Goal: Task Accomplishment & Management: Manage account settings

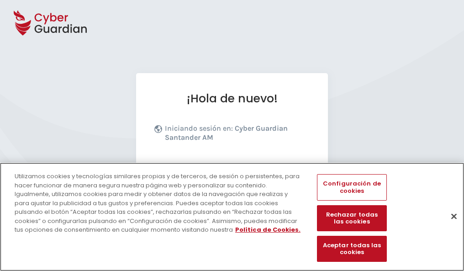
scroll to position [112, 0]
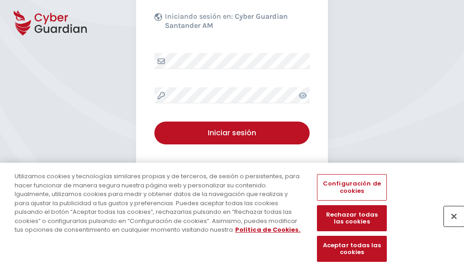
click at [449, 225] on button "Cerrar" at bounding box center [454, 216] width 20 height 20
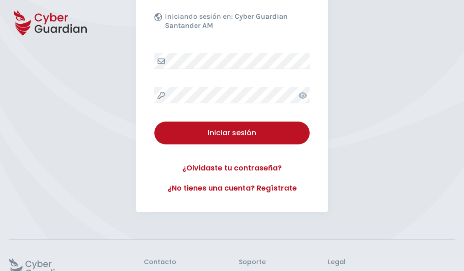
scroll to position [177, 0]
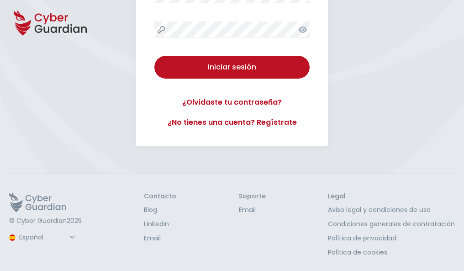
click at [154, 56] on button "Iniciar sesión" at bounding box center [231, 67] width 155 height 23
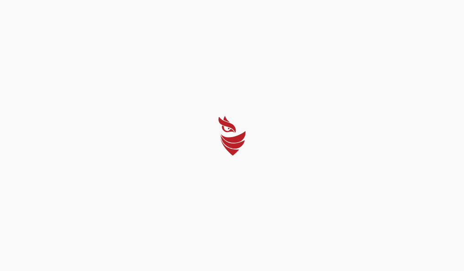
scroll to position [0, 0]
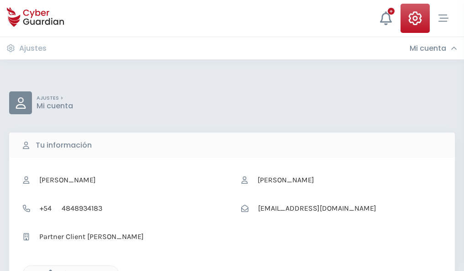
click at [48, 270] on icon "button" at bounding box center [48, 273] width 8 height 8
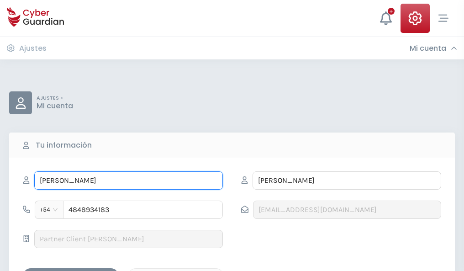
click at [128, 180] on input "[PERSON_NAME]" at bounding box center [128, 180] width 188 height 18
type input "G"
type input "Ruy"
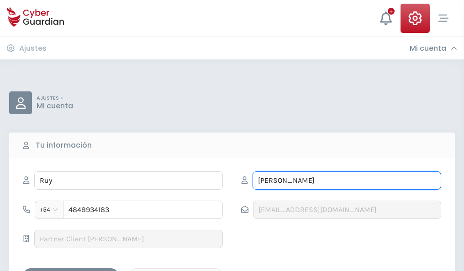
click at [346, 180] on input "[PERSON_NAME]" at bounding box center [346, 180] width 188 height 18
type input "A"
type input "[PERSON_NAME]"
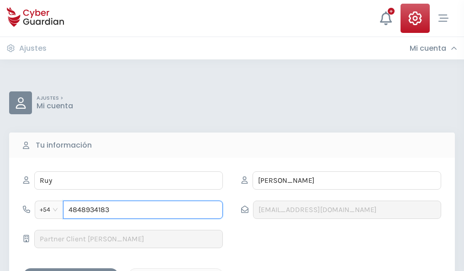
click at [143, 209] on input "4848934183" at bounding box center [143, 209] width 160 height 18
type input "4"
type input "4947496841"
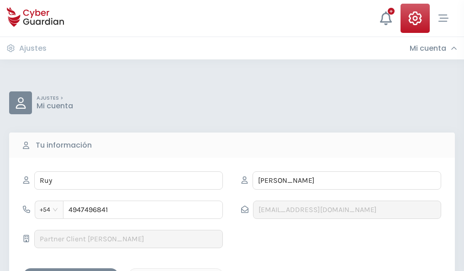
click at [71, 270] on div "Guardar cambios" at bounding box center [71, 275] width 82 height 11
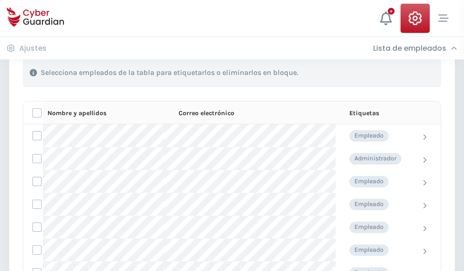
scroll to position [391, 0]
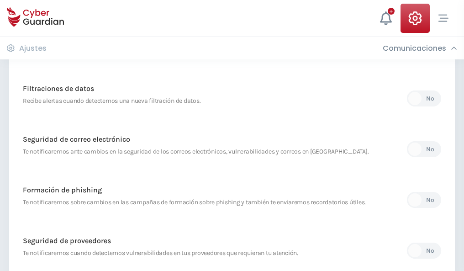
scroll to position [480, 0]
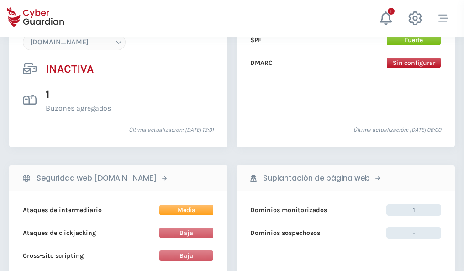
scroll to position [859, 0]
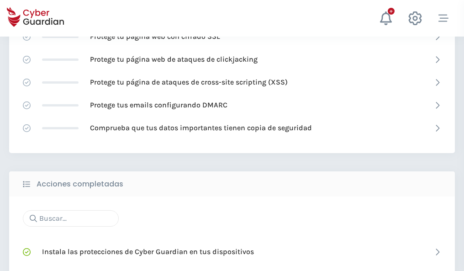
scroll to position [608, 0]
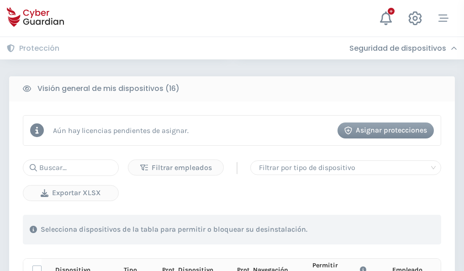
scroll to position [806, 0]
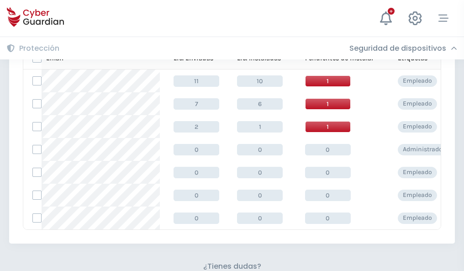
scroll to position [401, 0]
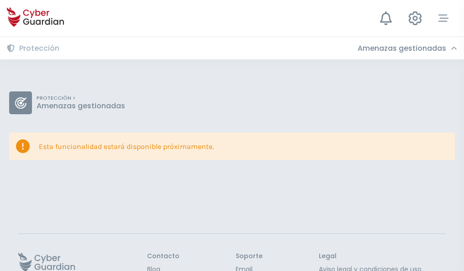
scroll to position [59, 0]
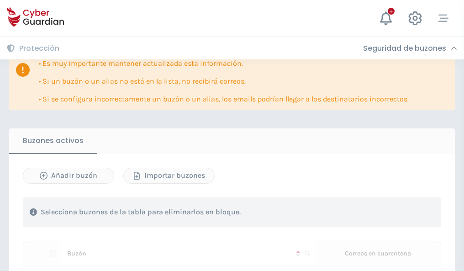
scroll to position [536, 0]
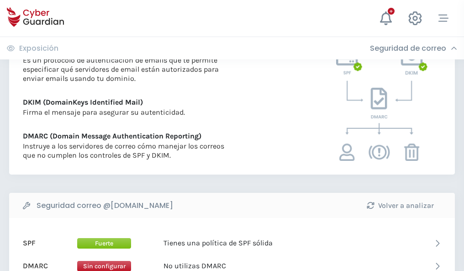
scroll to position [492, 0]
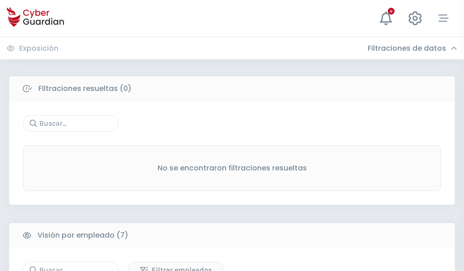
scroll to position [755, 0]
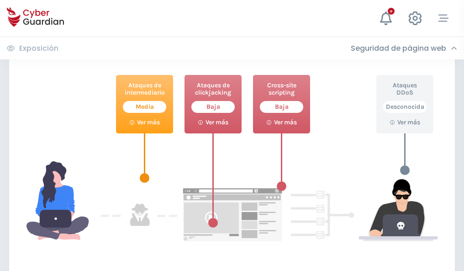
scroll to position [497, 0]
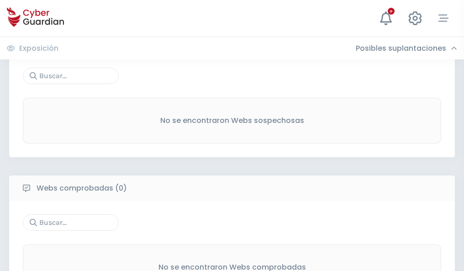
scroll to position [477, 0]
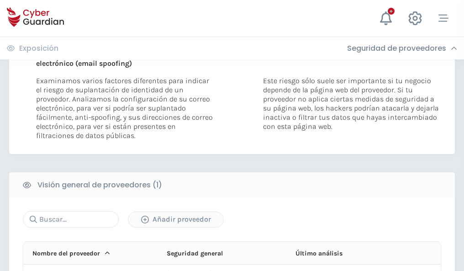
scroll to position [474, 0]
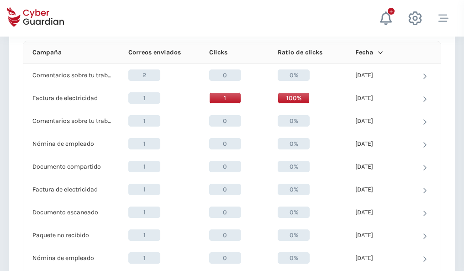
scroll to position [818, 0]
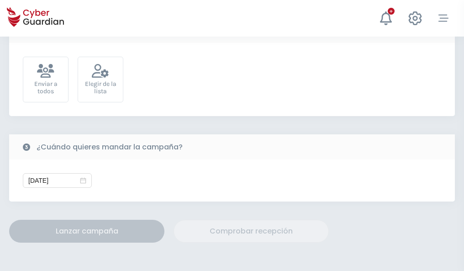
scroll to position [334, 0]
